Goal: Task Accomplishment & Management: Use online tool/utility

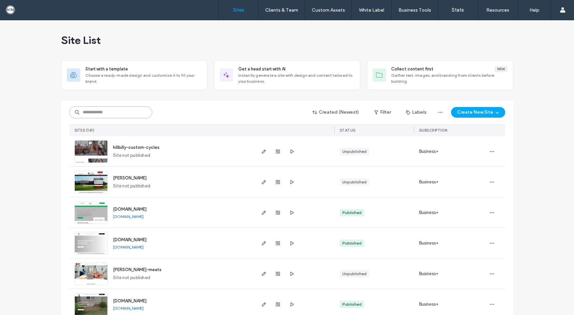
click at [108, 114] on input at bounding box center [110, 112] width 83 height 12
type input "*****"
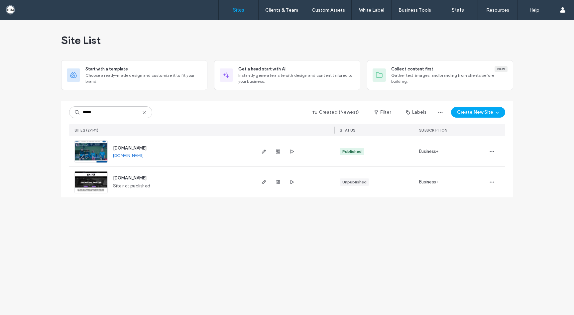
type input "*****"
click at [92, 150] on img at bounding box center [91, 162] width 33 height 45
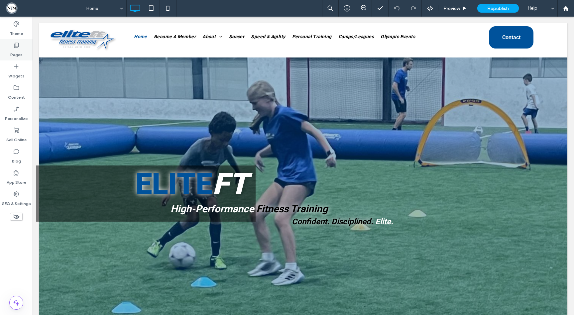
click at [18, 50] on label "Pages" at bounding box center [16, 52] width 12 height 9
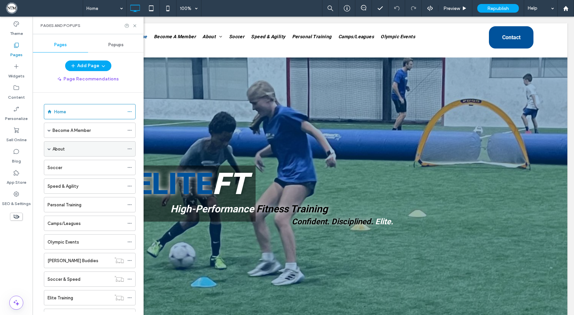
click at [50, 147] on span at bounding box center [48, 148] width 3 height 3
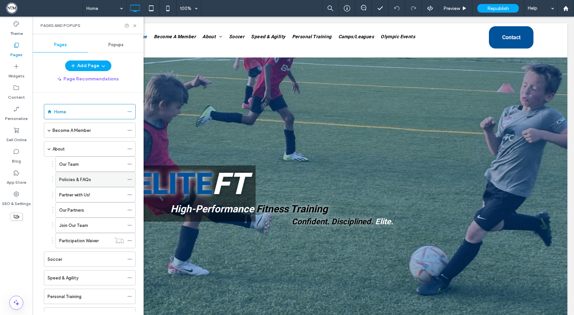
click at [72, 178] on label "Policies & FAQs" at bounding box center [75, 180] width 32 height 12
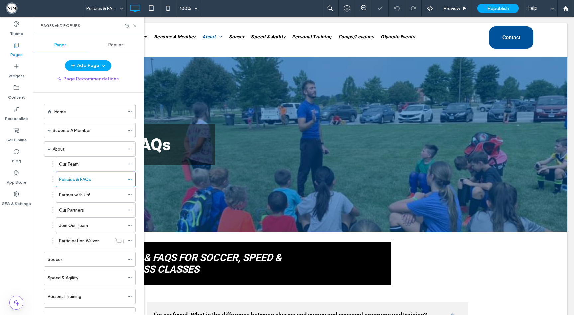
click at [134, 26] on use at bounding box center [134, 25] width 3 height 3
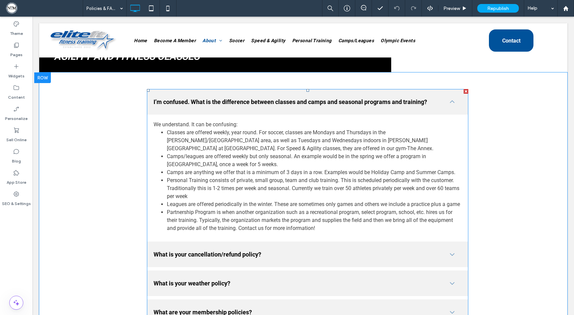
scroll to position [174, 0]
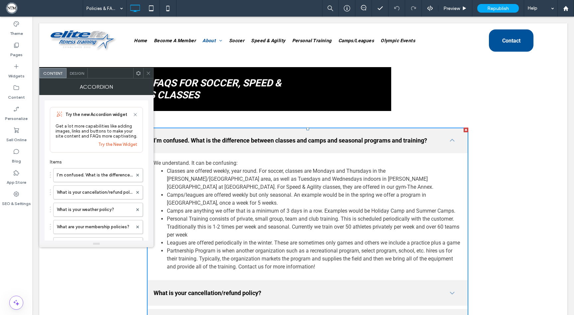
click at [145, 71] on div at bounding box center [148, 73] width 10 height 10
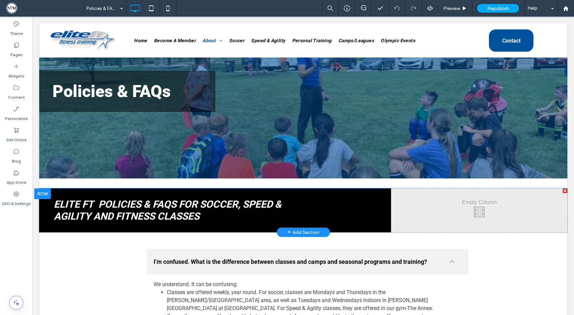
scroll to position [58, 0]
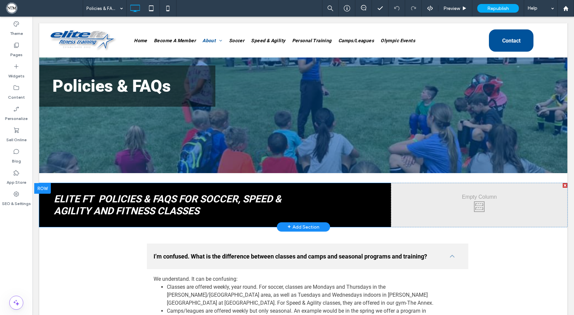
click at [39, 188] on div at bounding box center [42, 188] width 17 height 11
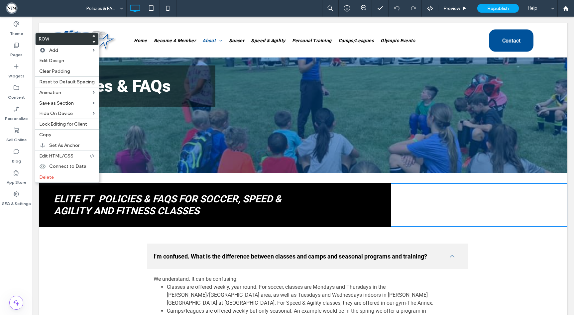
drag, startPoint x: 60, startPoint y: 257, endPoint x: 59, endPoint y: 245, distance: 12.0
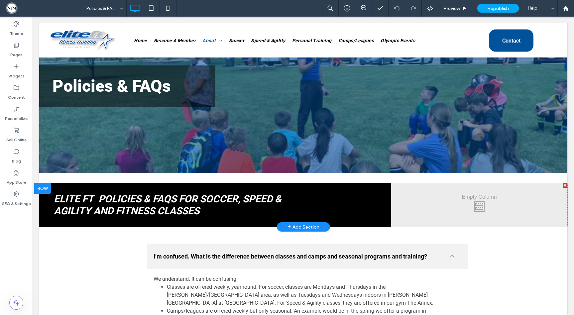
click at [45, 189] on div at bounding box center [42, 188] width 17 height 11
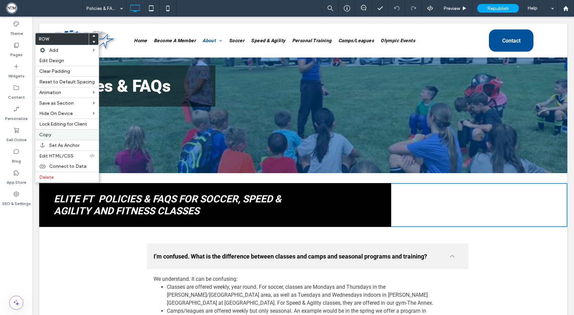
click at [53, 132] on label "Copy" at bounding box center [66, 135] width 55 height 6
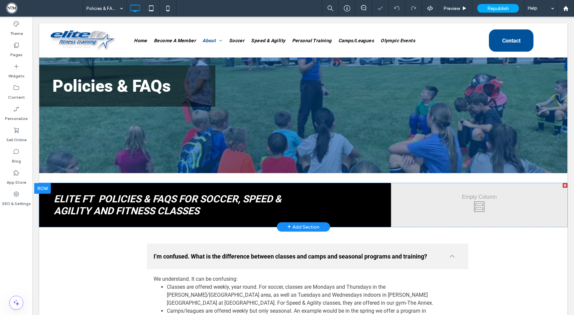
click at [42, 187] on div at bounding box center [42, 188] width 17 height 11
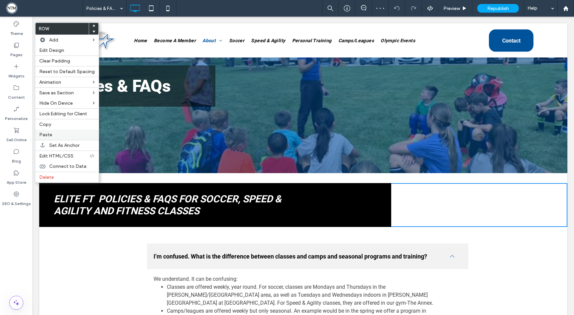
click at [51, 133] on label "Paste" at bounding box center [66, 135] width 55 height 6
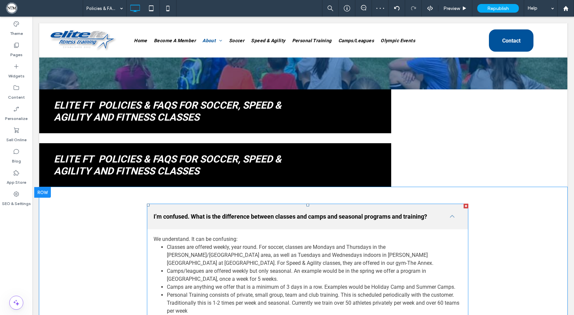
scroll to position [165, 0]
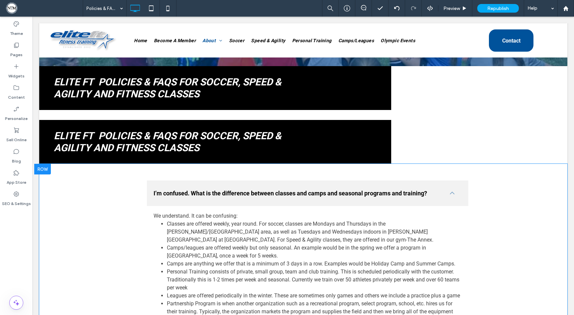
click at [46, 170] on div at bounding box center [42, 169] width 17 height 11
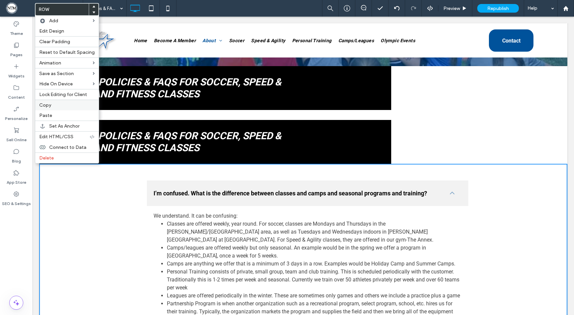
click at [51, 107] on label "Copy" at bounding box center [66, 105] width 55 height 6
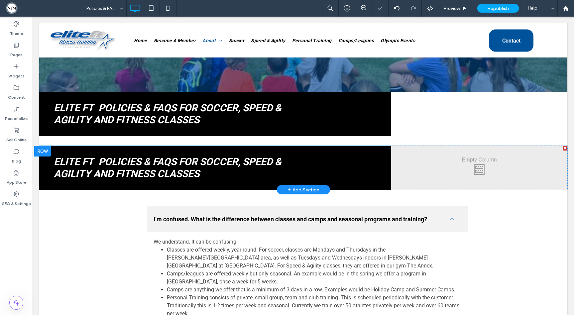
scroll to position [123, 0]
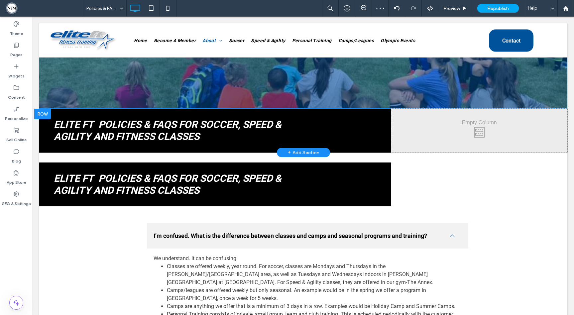
click at [46, 111] on div at bounding box center [42, 114] width 17 height 11
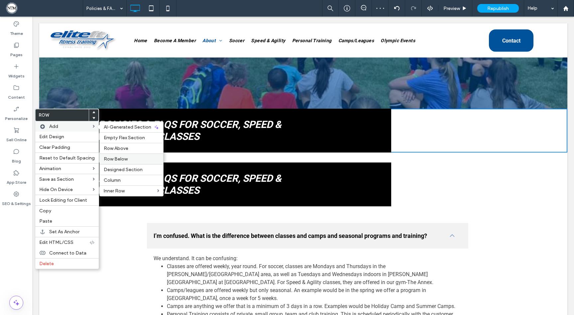
click at [120, 161] on span "Row Below" at bounding box center [116, 159] width 24 height 6
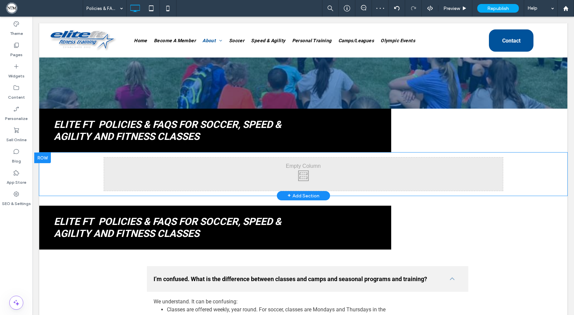
click at [46, 157] on div at bounding box center [42, 157] width 17 height 11
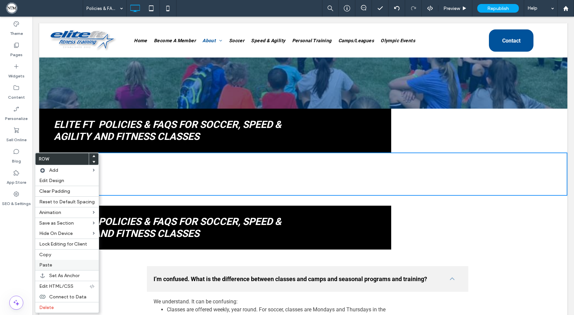
click at [72, 264] on label "Paste" at bounding box center [66, 265] width 55 height 6
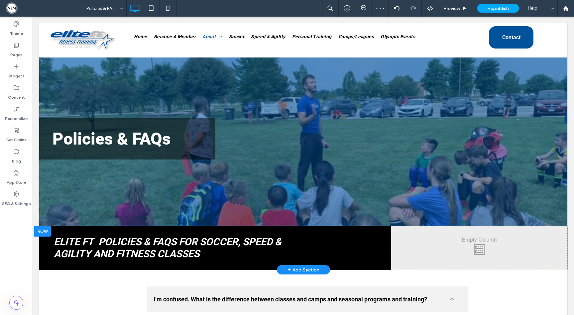
scroll to position [50, 0]
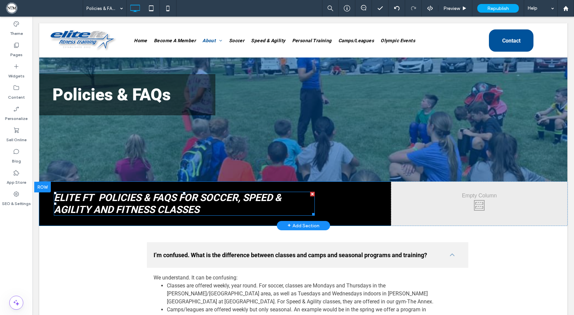
click at [171, 206] on span "FOR SOCCER, SPEED & AGILITY AND FITNESS CLASSES" at bounding box center [167, 204] width 227 height 24
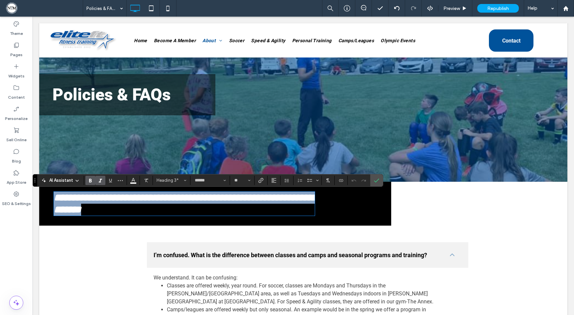
click at [173, 210] on span "**********" at bounding box center [185, 204] width 263 height 22
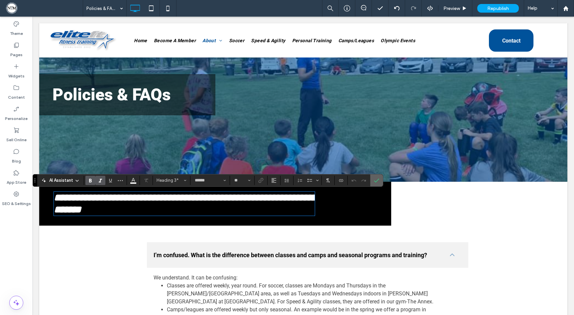
click at [374, 181] on icon "Confirm" at bounding box center [376, 180] width 5 height 5
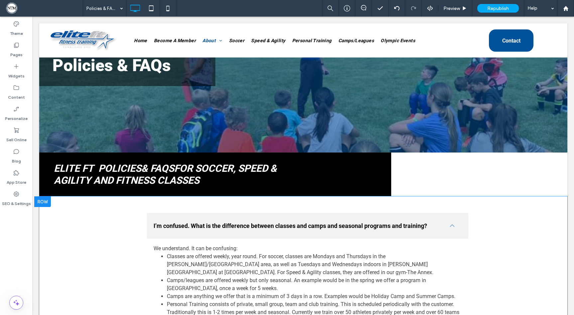
scroll to position [118, 0]
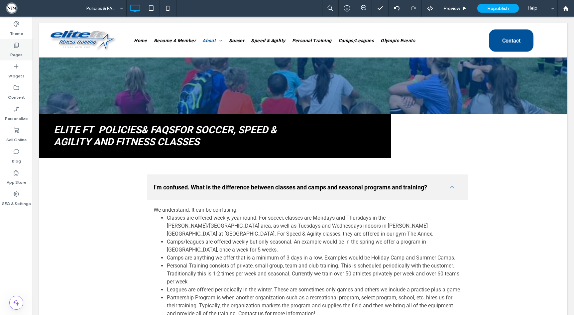
click at [20, 50] on label "Pages" at bounding box center [16, 52] width 12 height 9
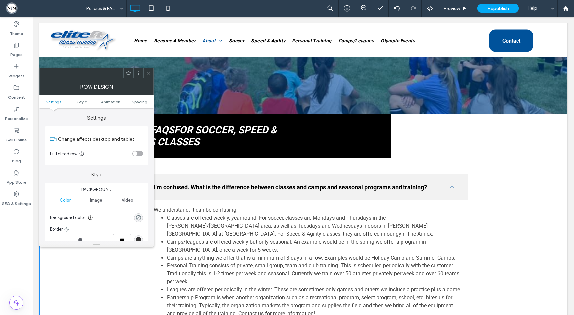
click at [146, 73] on icon at bounding box center [148, 73] width 5 height 5
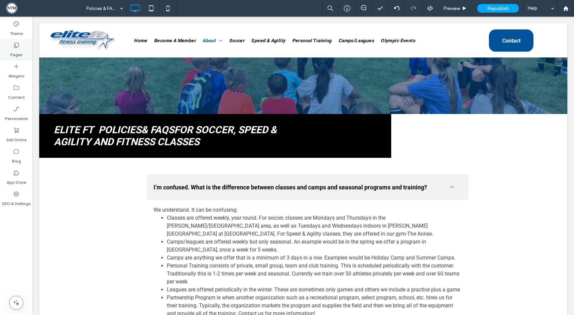
click at [22, 48] on label "Pages" at bounding box center [16, 52] width 12 height 9
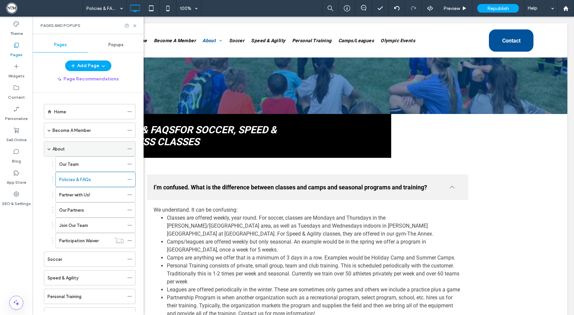
click at [68, 151] on div "About" at bounding box center [87, 148] width 71 height 7
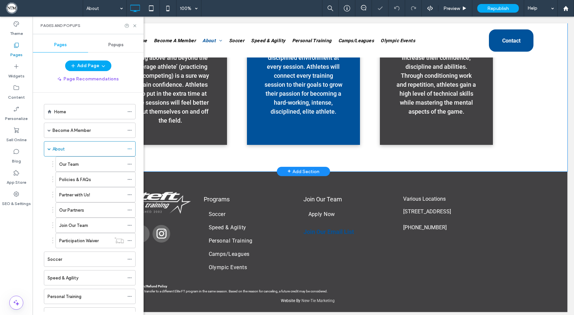
scroll to position [891, 0]
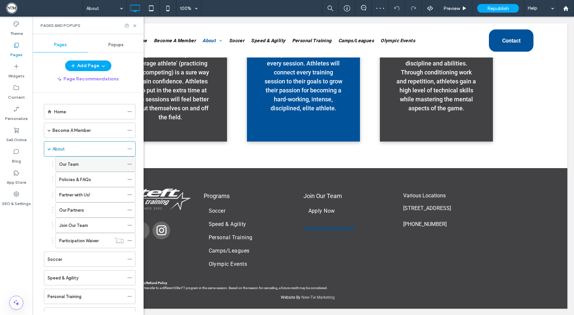
click at [86, 165] on div "Our Team" at bounding box center [91, 164] width 65 height 7
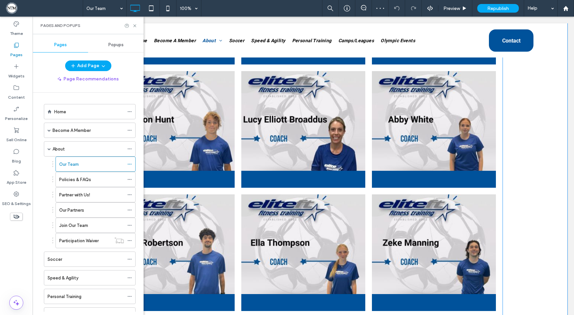
scroll to position [2305, 0]
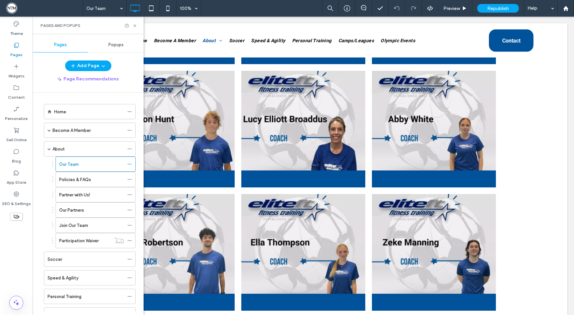
click at [76, 183] on div "Policies & FAQs" at bounding box center [91, 179] width 65 height 15
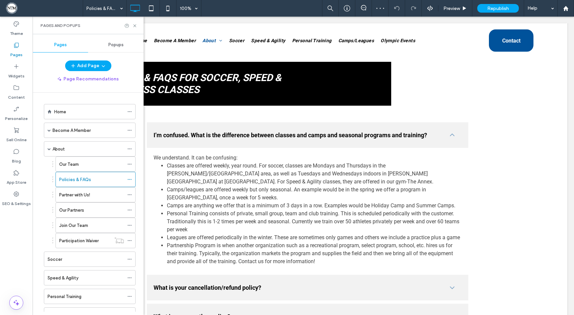
scroll to position [1359, 0]
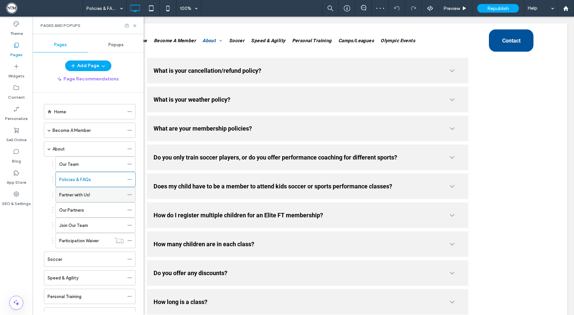
click at [87, 197] on label "Partner with Us!" at bounding box center [74, 195] width 31 height 12
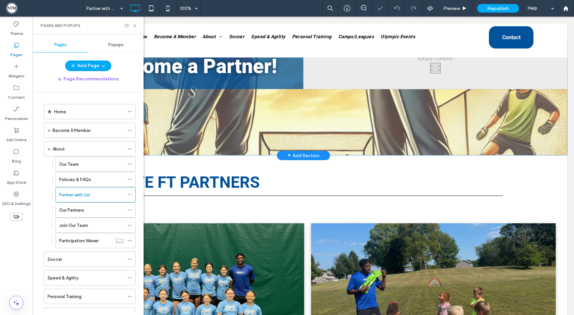
scroll to position [335, 0]
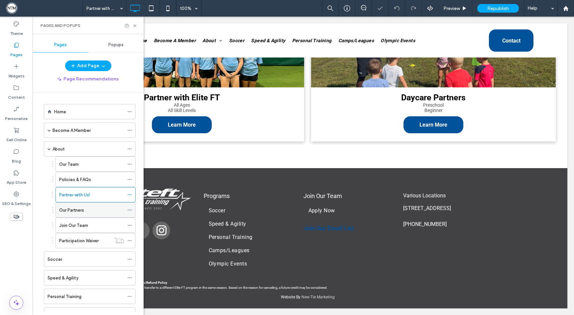
click at [63, 207] on label "Our Partners" at bounding box center [71, 210] width 25 height 12
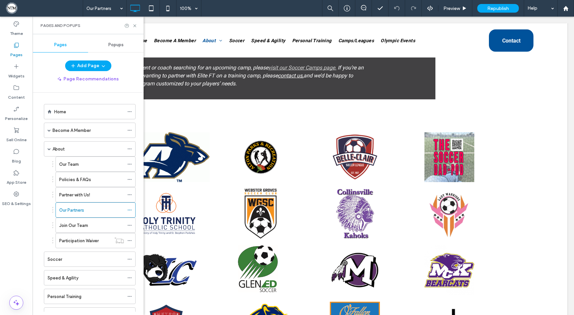
scroll to position [526, 0]
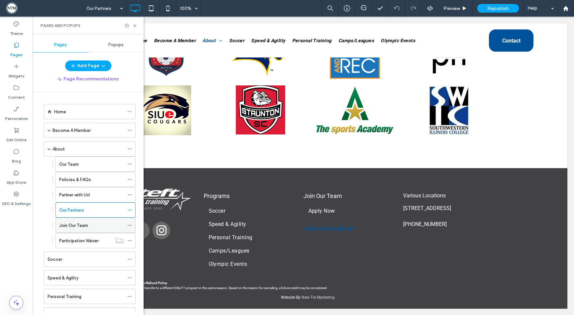
click at [78, 222] on label "Join Our Team" at bounding box center [73, 226] width 29 height 12
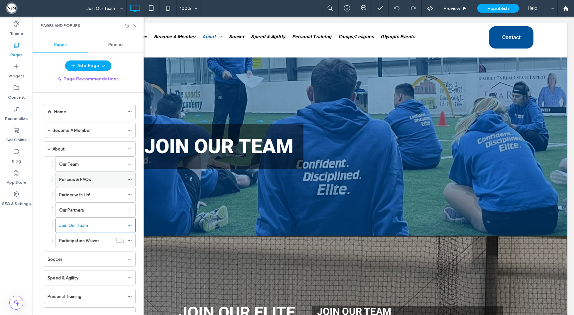
click at [73, 182] on label "Policies & FAQs" at bounding box center [75, 180] width 32 height 12
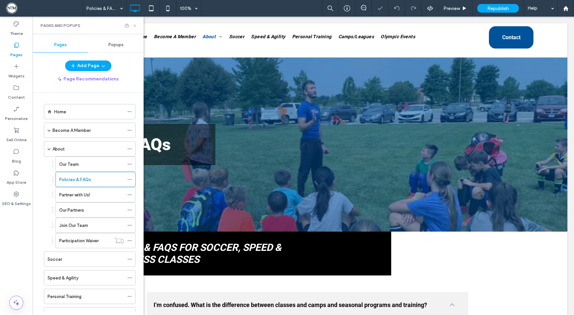
click at [135, 23] on icon at bounding box center [134, 25] width 5 height 5
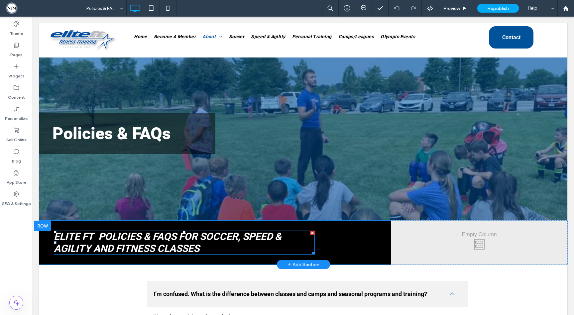
scroll to position [12, 0]
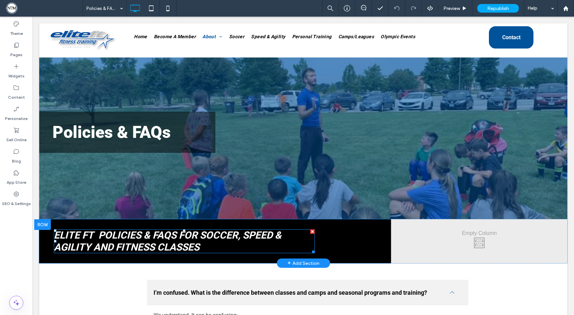
click at [212, 245] on h3 "ELITE FT POLICIES & FAQS FOR SOCCER, SPEED & AGILITY AND FITNESS CLASSES" at bounding box center [184, 241] width 261 height 24
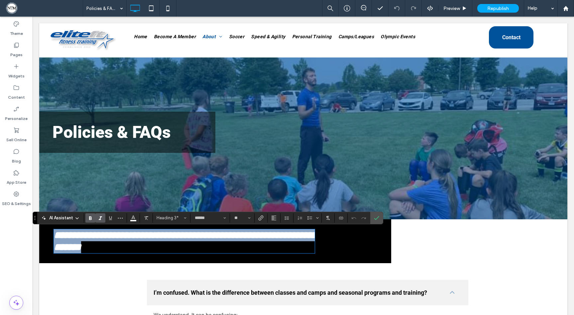
click at [99, 236] on span "**********" at bounding box center [91, 235] width 75 height 10
drag, startPoint x: 197, startPoint y: 246, endPoint x: 143, endPoint y: 235, distance: 55.3
click at [143, 235] on h3 "**********" at bounding box center [184, 241] width 261 height 24
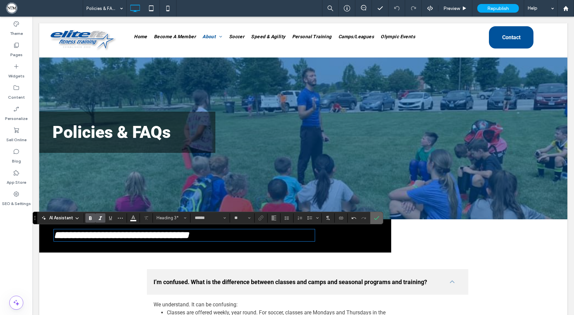
drag, startPoint x: 379, startPoint y: 219, endPoint x: 377, endPoint y: 199, distance: 19.7
click at [379, 219] on label "Confirm" at bounding box center [376, 218] width 10 height 12
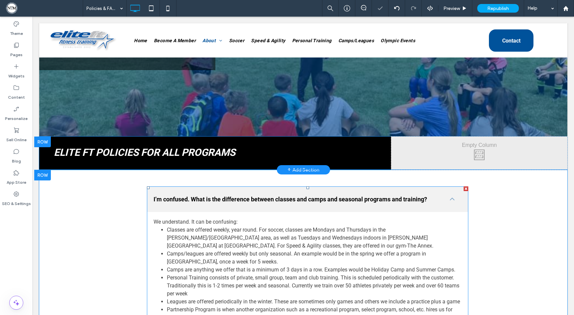
scroll to position [95, 0]
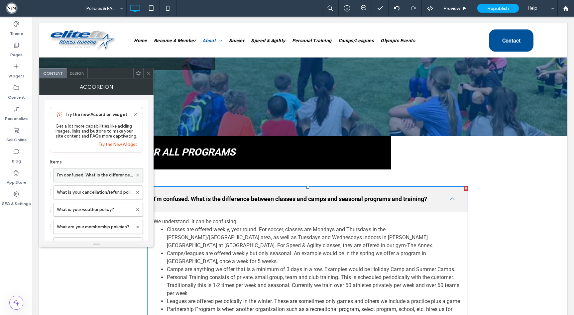
click at [137, 176] on use at bounding box center [137, 175] width 3 height 3
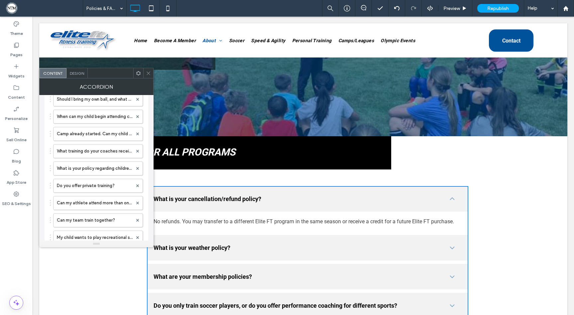
scroll to position [282, 0]
click at [137, 154] on use at bounding box center [137, 152] width 3 height 3
click at [138, 170] on use at bounding box center [137, 169] width 3 height 3
click at [112, 154] on label "What is your policy regarding children with special needs?" at bounding box center [95, 152] width 76 height 13
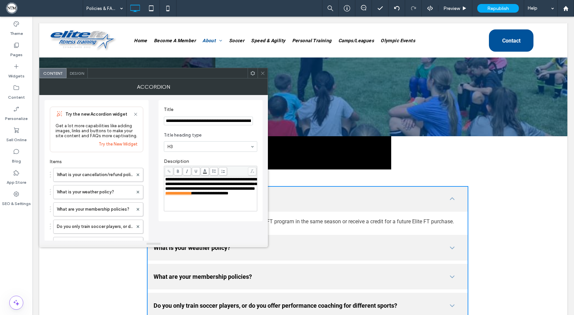
scroll to position [0, 0]
click at [232, 118] on input "**********" at bounding box center [208, 121] width 89 height 9
click at [99, 176] on label "What is your cancellation/refund policy?" at bounding box center [95, 174] width 76 height 13
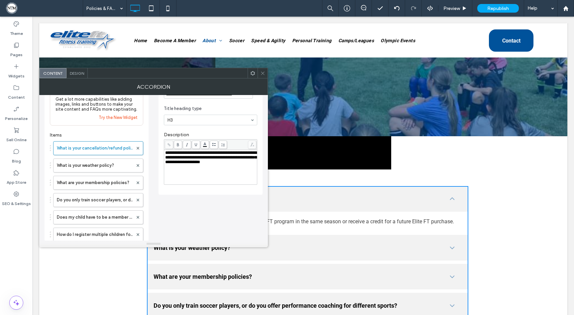
scroll to position [30, 0]
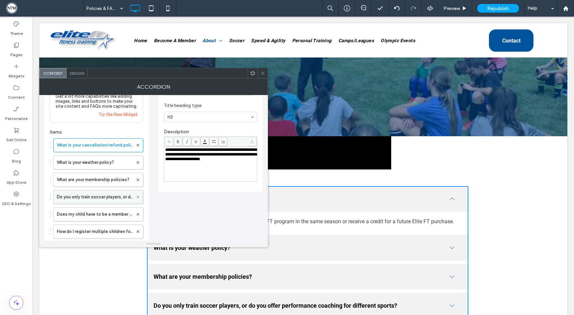
click at [138, 198] on icon at bounding box center [137, 197] width 3 height 3
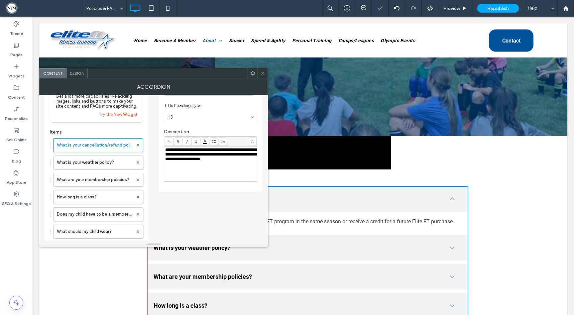
click at [138, 198] on icon at bounding box center [137, 197] width 3 height 3
click at [137, 198] on use at bounding box center [137, 197] width 3 height 3
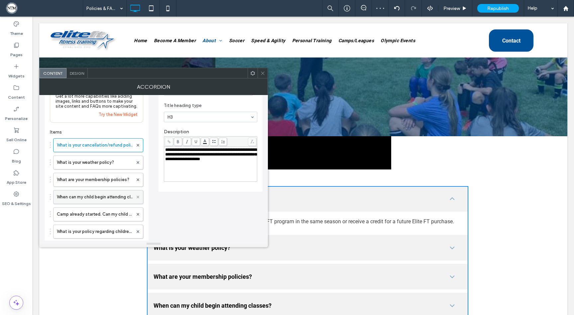
click at [137, 198] on use at bounding box center [137, 197] width 3 height 3
click at [138, 198] on use at bounding box center [137, 197] width 3 height 3
click at [138, 215] on icon at bounding box center [137, 214] width 3 height 3
click at [138, 216] on use at bounding box center [137, 214] width 3 height 3
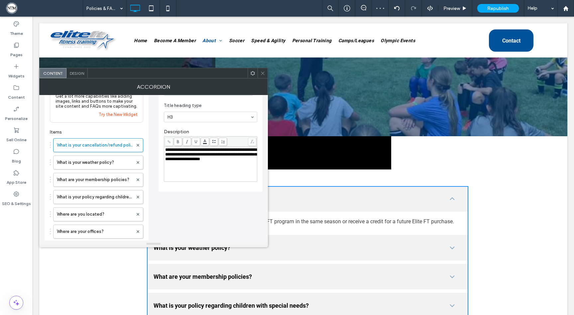
click at [138, 216] on use at bounding box center [137, 214] width 3 height 3
click at [262, 70] on span at bounding box center [262, 73] width 5 height 10
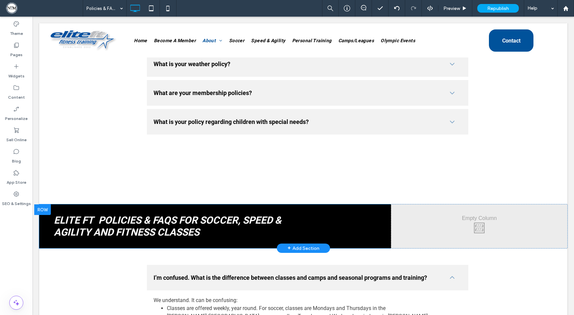
scroll to position [287, 0]
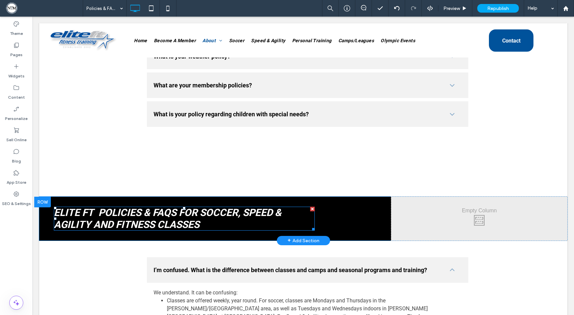
click at [101, 209] on span "ELITE FT POLICIES" at bounding box center [97, 213] width 87 height 12
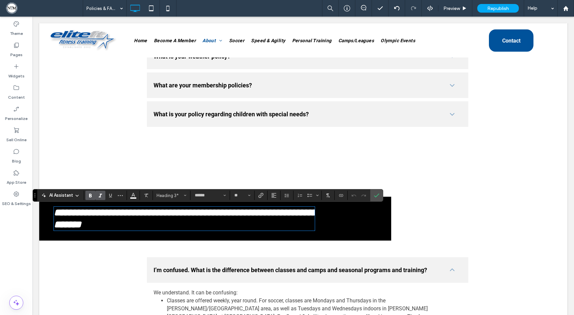
click at [101, 210] on span "**********" at bounding box center [91, 213] width 75 height 10
drag, startPoint x: 148, startPoint y: 213, endPoint x: 97, endPoint y: 213, distance: 51.5
click at [97, 213] on h3 "**********" at bounding box center [184, 219] width 261 height 24
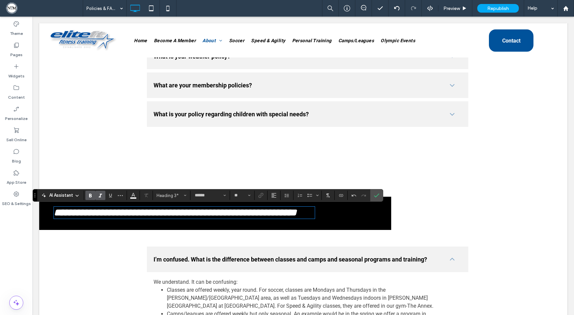
click at [142, 219] on h3 "**********" at bounding box center [184, 213] width 261 height 12
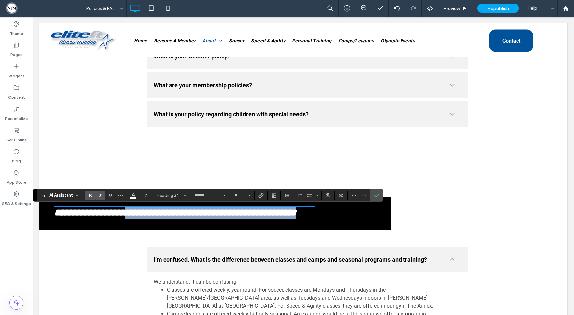
drag, startPoint x: 138, startPoint y: 223, endPoint x: 144, endPoint y: 215, distance: 10.3
click at [144, 215] on h3 "**********" at bounding box center [184, 213] width 261 height 12
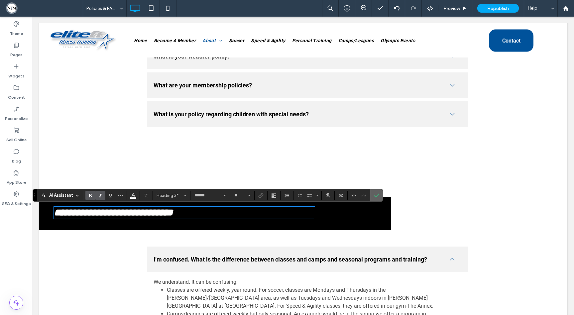
click at [379, 194] on icon "Confirm" at bounding box center [376, 195] width 5 height 5
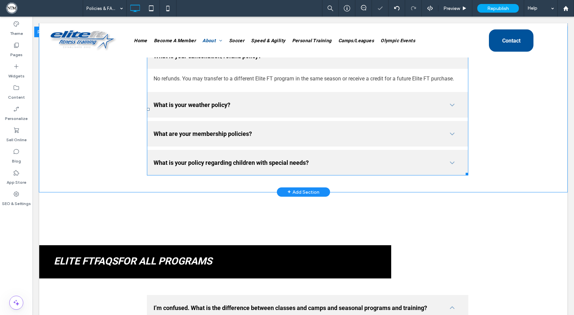
scroll to position [228, 0]
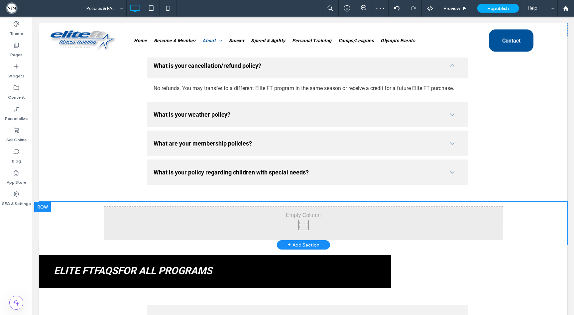
click at [49, 206] on div at bounding box center [42, 207] width 17 height 11
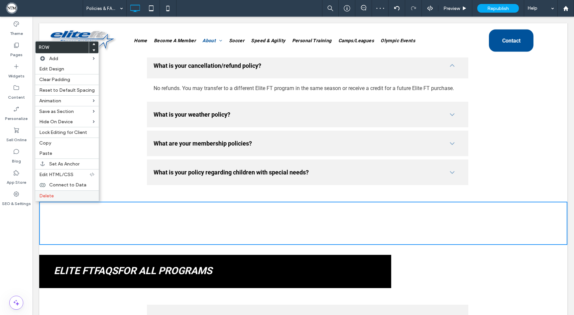
click at [47, 193] on span "Delete" at bounding box center [46, 196] width 15 height 6
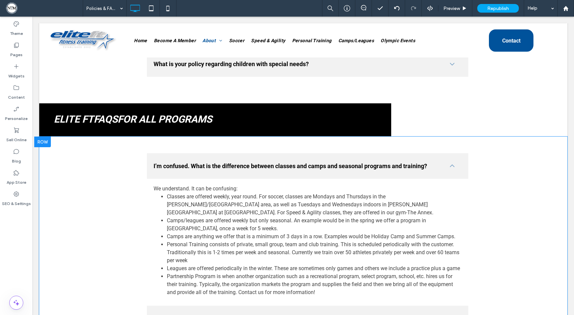
scroll to position [344, 0]
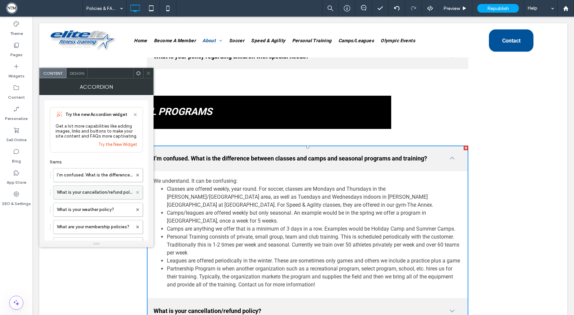
click at [137, 194] on use at bounding box center [137, 192] width 3 height 3
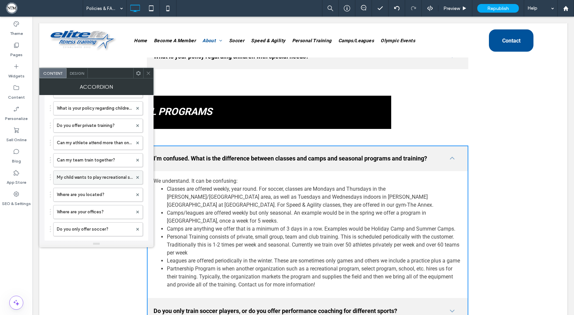
scroll to position [295, 0]
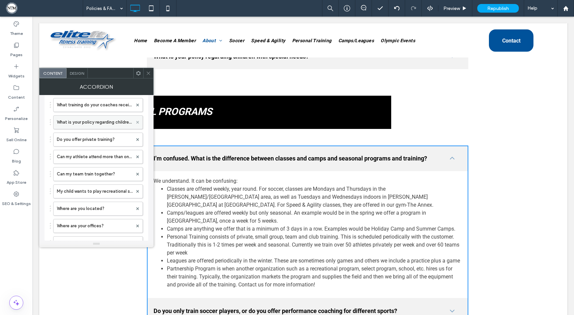
click at [137, 124] on use at bounding box center [137, 122] width 3 height 3
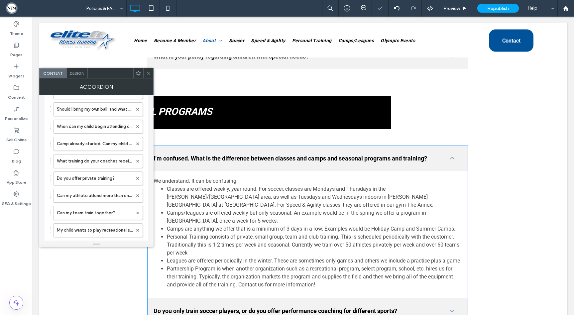
scroll to position [0, 0]
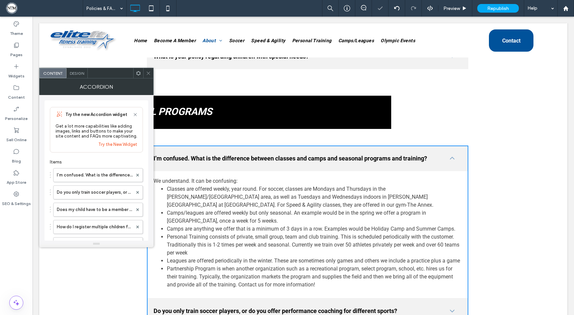
click at [149, 73] on icon at bounding box center [148, 73] width 5 height 5
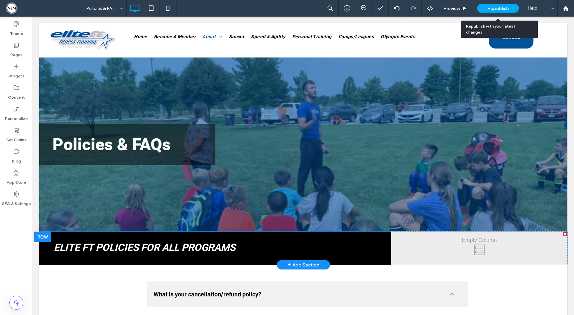
click at [497, 8] on span "Republish" at bounding box center [498, 9] width 22 height 6
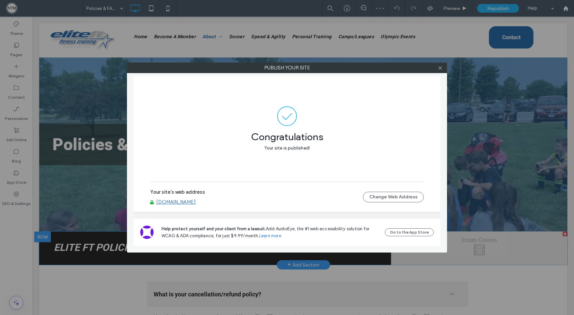
click at [178, 203] on link "[DOMAIN_NAME]" at bounding box center [176, 202] width 40 height 6
drag, startPoint x: 439, startPoint y: 69, endPoint x: 468, endPoint y: 56, distance: 31.7
click at [440, 68] on icon at bounding box center [439, 67] width 5 height 5
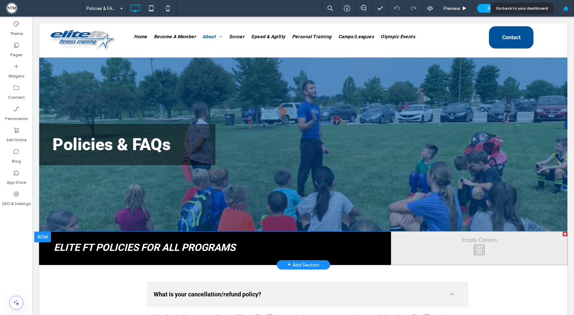
click at [569, 10] on div at bounding box center [565, 9] width 16 height 6
